Goal: Navigation & Orientation: Find specific page/section

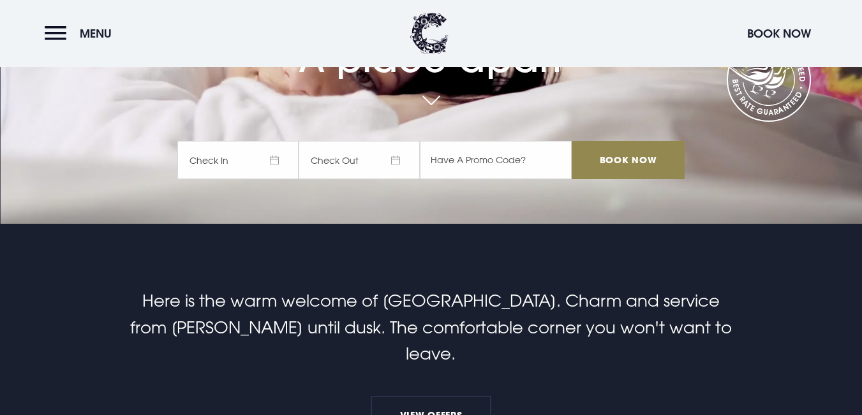
scroll to position [383, 0]
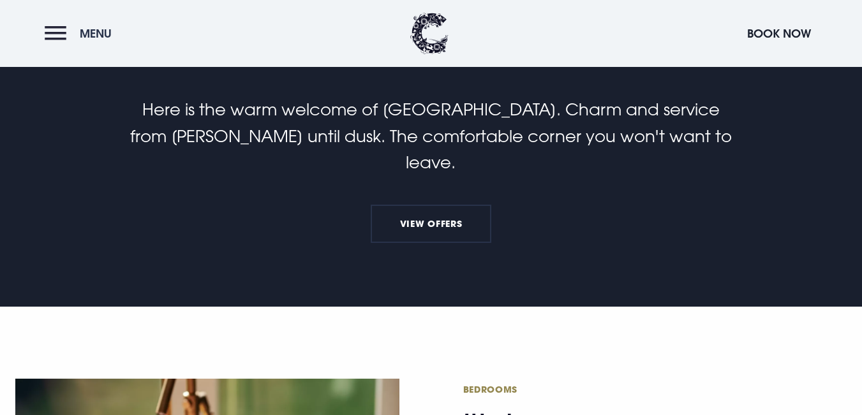
click at [73, 33] on button "Menu" at bounding box center [81, 33] width 73 height 27
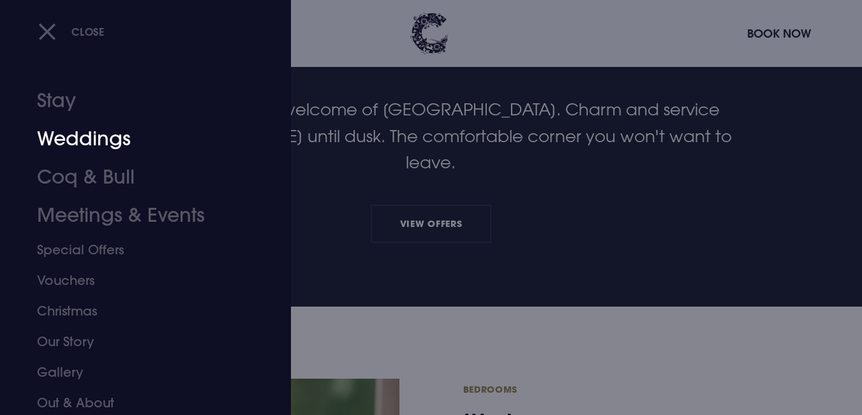
click at [73, 140] on link "Weddings" at bounding box center [138, 139] width 202 height 38
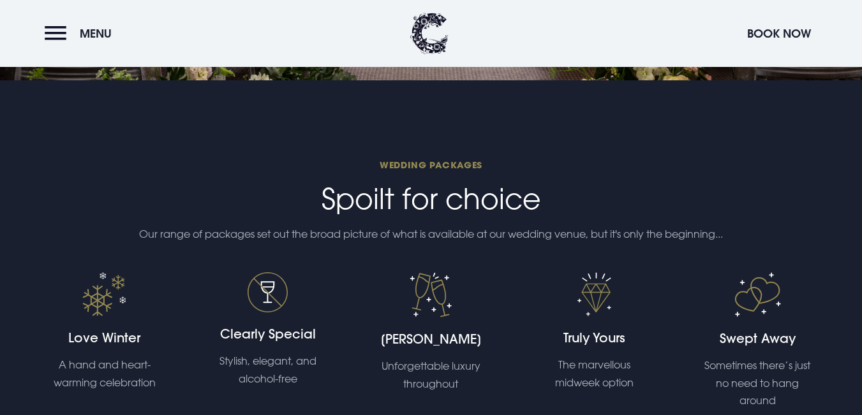
scroll to position [2360, 0]
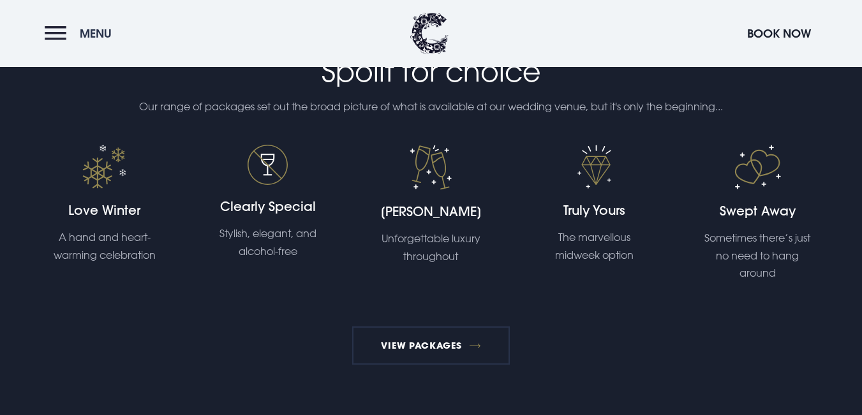
click at [60, 37] on button "Menu" at bounding box center [81, 33] width 73 height 27
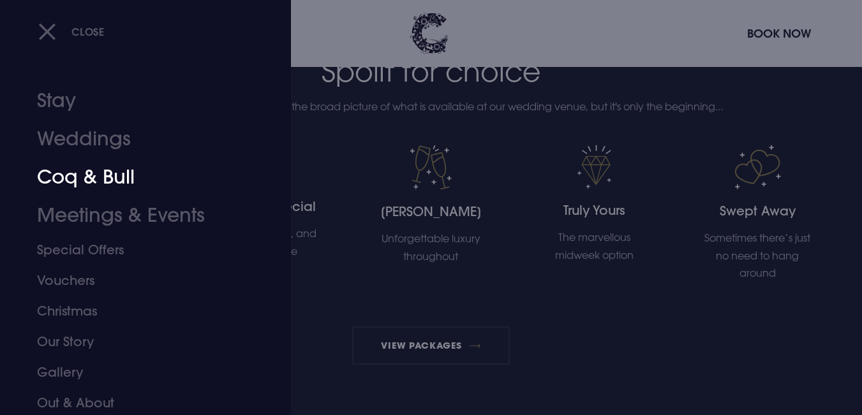
click at [128, 180] on link "Coq & Bull" at bounding box center [138, 177] width 202 height 38
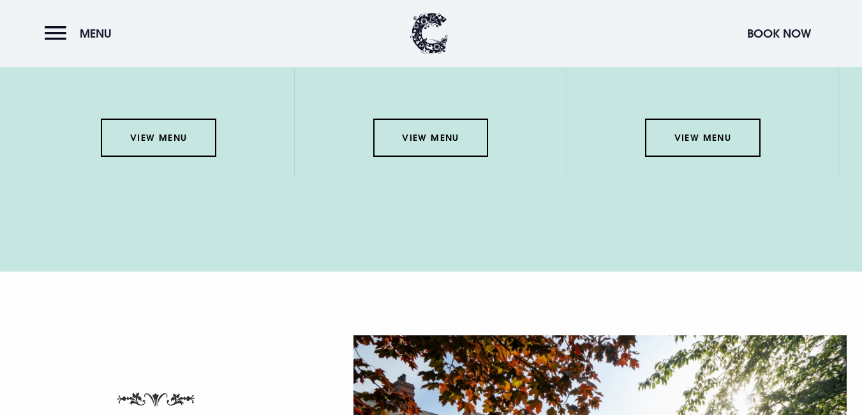
scroll to position [1850, 0]
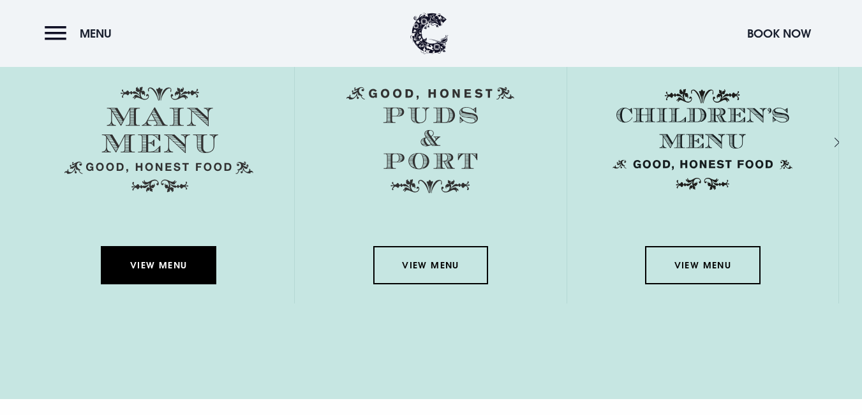
click at [159, 278] on link "View Menu" at bounding box center [158, 265] width 115 height 38
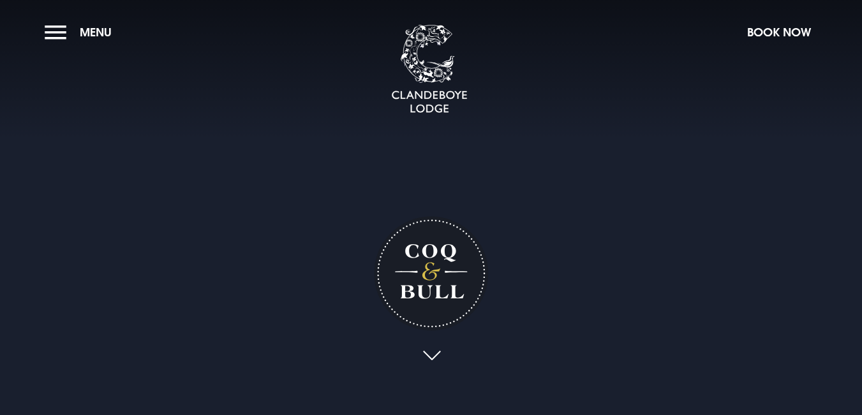
scroll to position [255, 0]
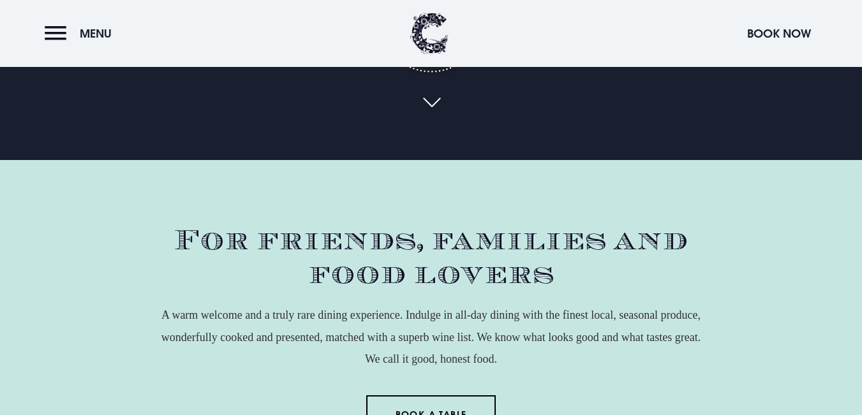
click at [436, 99] on link at bounding box center [430, 103] width 29 height 28
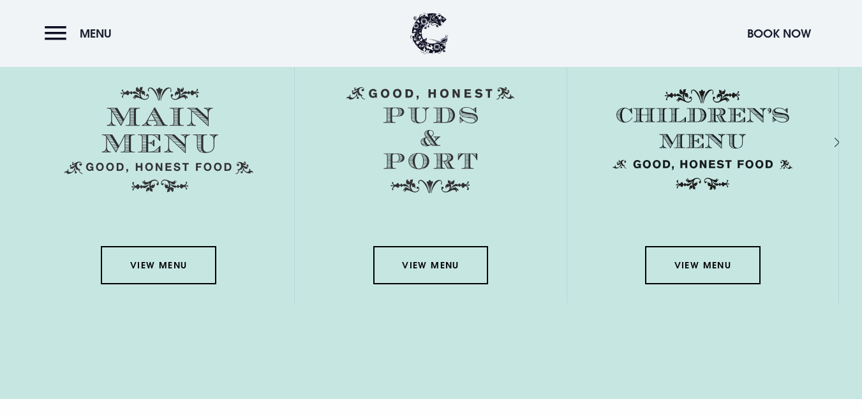
scroll to position [1913, 0]
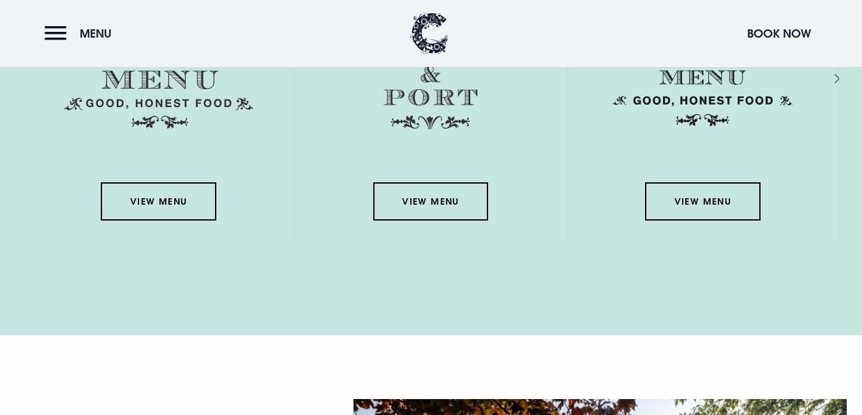
click at [829, 82] on div "Next slide" at bounding box center [823, 79] width 12 height 18
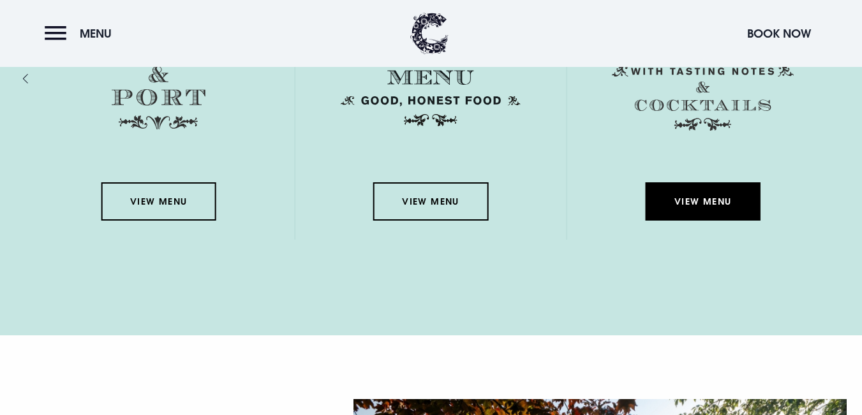
scroll to position [1786, 0]
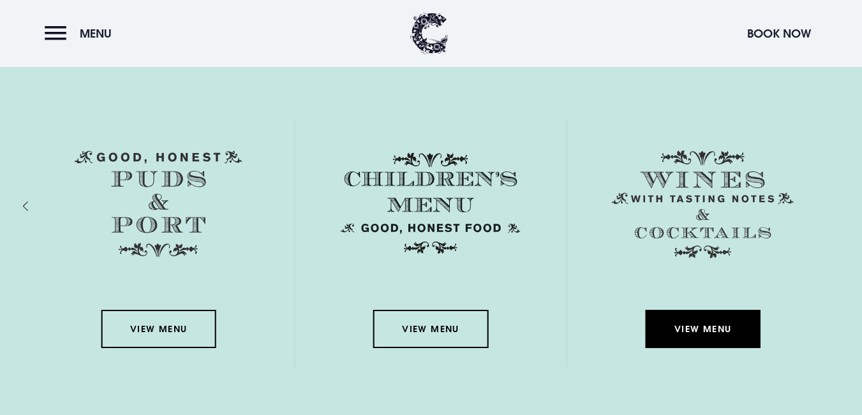
click at [715, 337] on link "View Menu" at bounding box center [702, 329] width 115 height 38
